Goal: Task Accomplishment & Management: Use online tool/utility

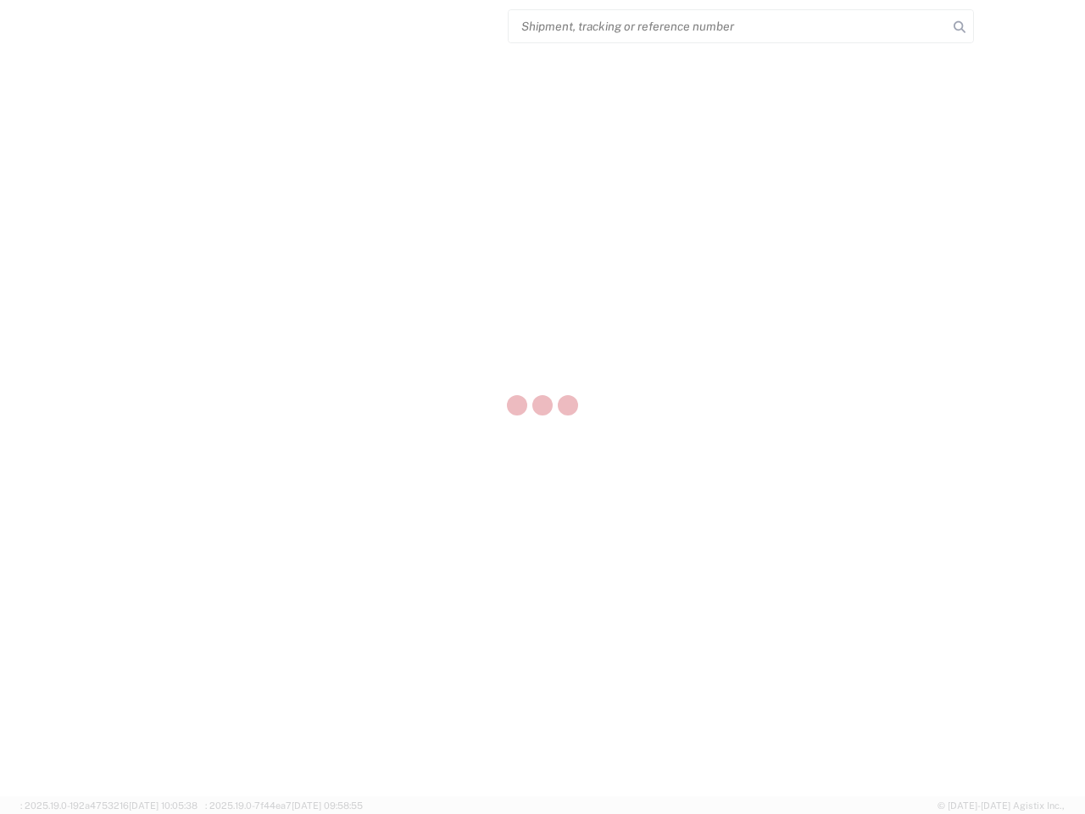
select select "US"
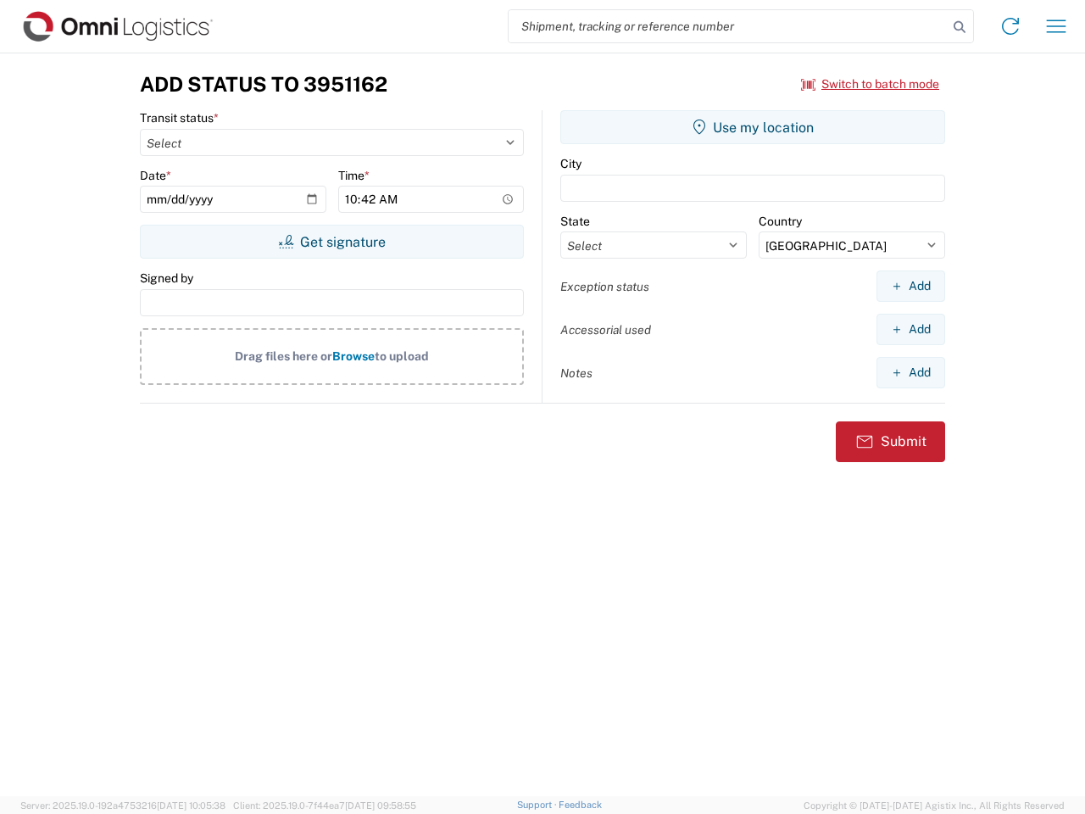
click at [728, 26] on input "search" at bounding box center [728, 26] width 439 height 32
click at [960, 27] on icon at bounding box center [960, 27] width 24 height 24
click at [1011, 26] on icon at bounding box center [1010, 26] width 27 height 27
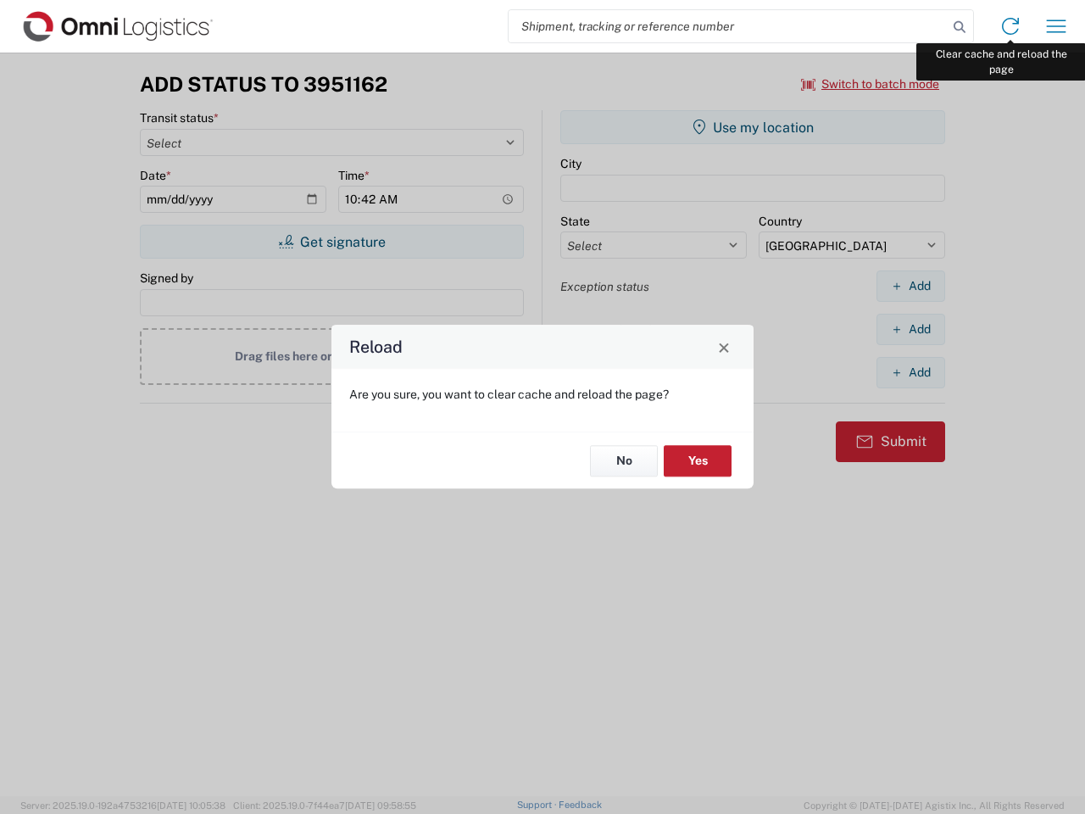
click at [1057, 26] on div "Reload Are you sure, you want to clear cache and reload the page? No Yes" at bounding box center [542, 407] width 1085 height 814
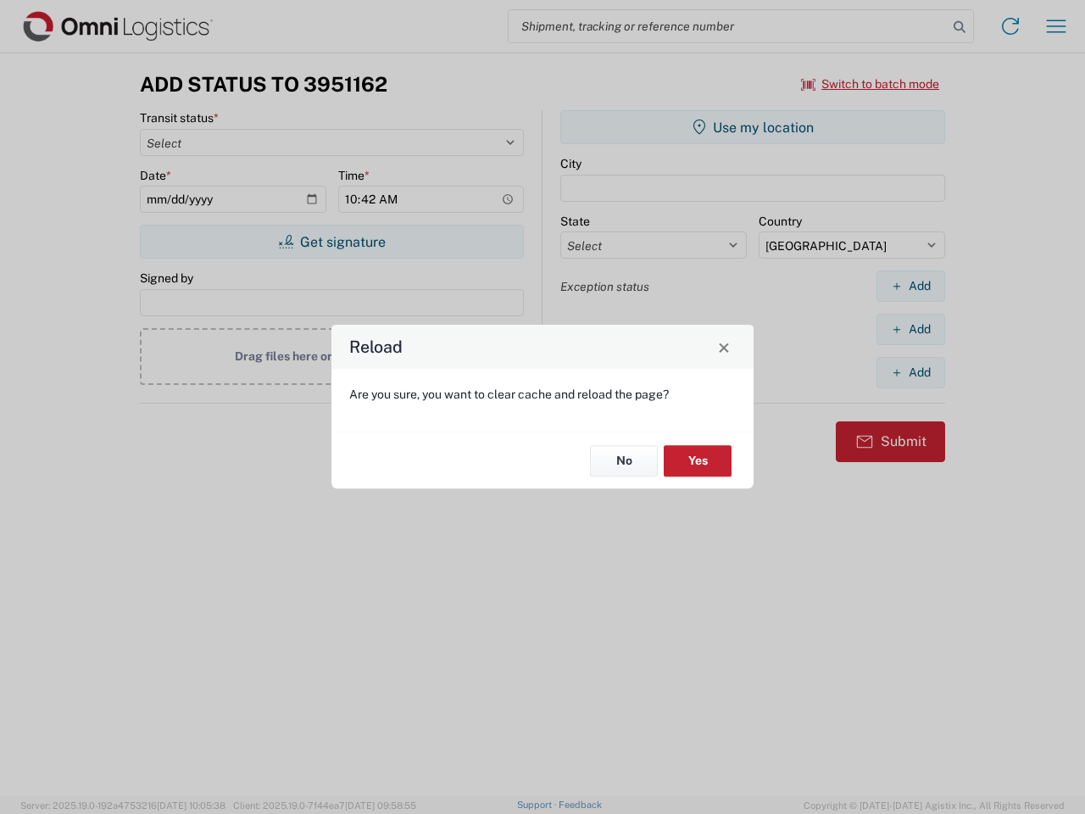
click at [871, 84] on div "Reload Are you sure, you want to clear cache and reload the page? No Yes" at bounding box center [542, 407] width 1085 height 814
click at [332, 242] on div "Reload Are you sure, you want to clear cache and reload the page? No Yes" at bounding box center [542, 407] width 1085 height 814
click at [753, 127] on div "Reload Are you sure, you want to clear cache and reload the page? No Yes" at bounding box center [542, 407] width 1085 height 814
click at [911, 286] on div "Reload Are you sure, you want to clear cache and reload the page? No Yes" at bounding box center [542, 407] width 1085 height 814
click at [911, 329] on div "Reload Are you sure, you want to clear cache and reload the page? No Yes" at bounding box center [542, 407] width 1085 height 814
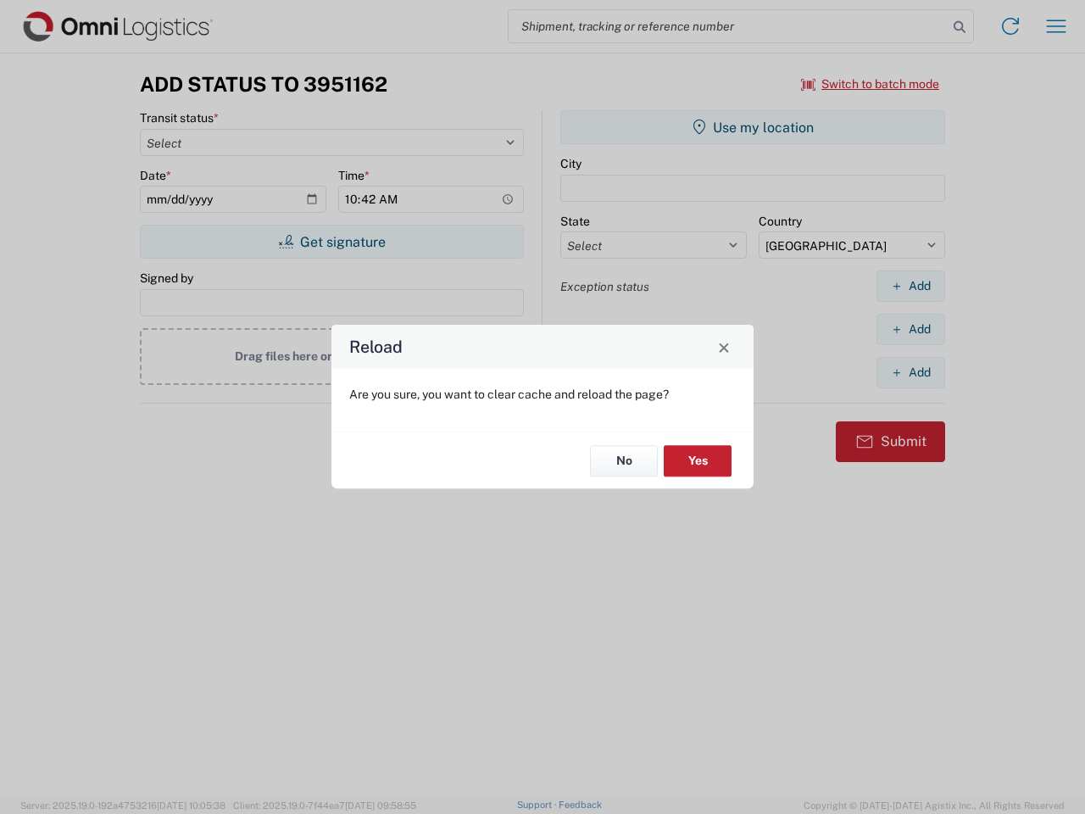
click at [911, 372] on div "Reload Are you sure, you want to clear cache and reload the page? No Yes" at bounding box center [542, 407] width 1085 height 814
